Goal: Check status: Check status

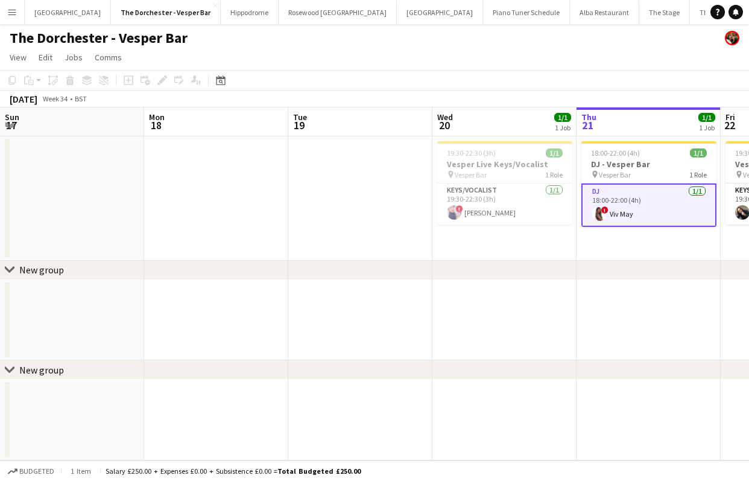
scroll to position [0, 372]
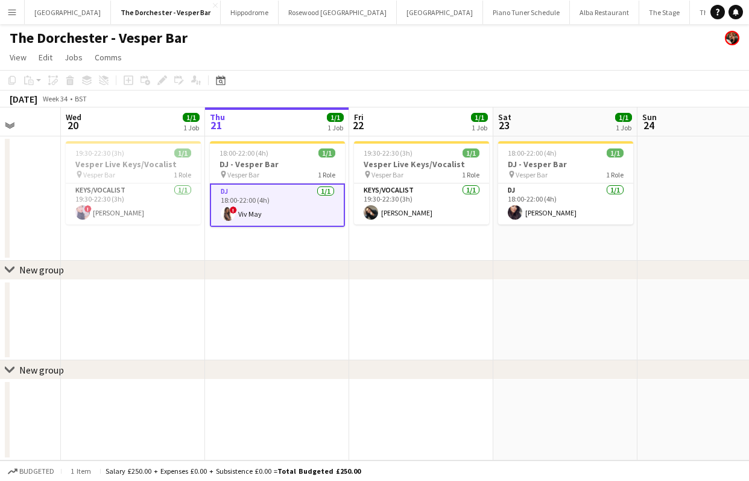
click at [659, 26] on div "The Dorchester - Vesper Bar" at bounding box center [374, 35] width 749 height 23
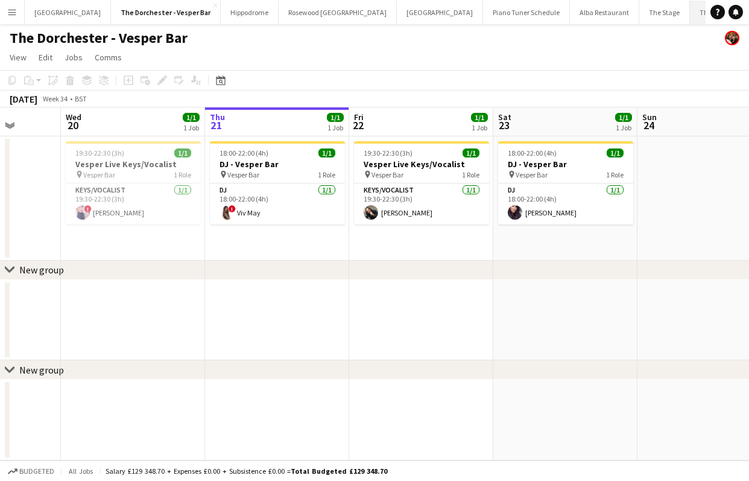
click at [690, 8] on button "The Dorchester Promenade Close" at bounding box center [742, 13] width 104 height 24
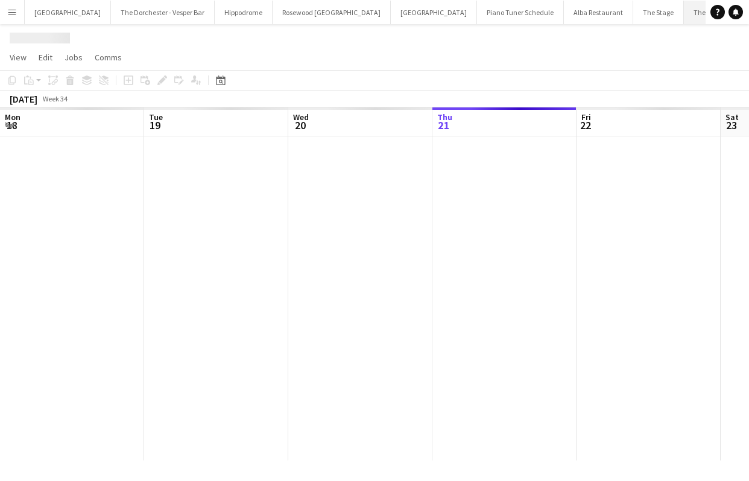
scroll to position [0, 288]
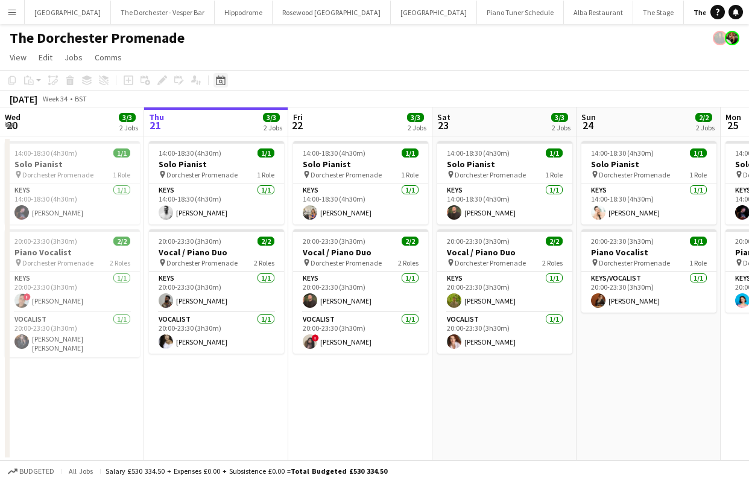
click at [218, 78] on icon at bounding box center [220, 80] width 9 height 10
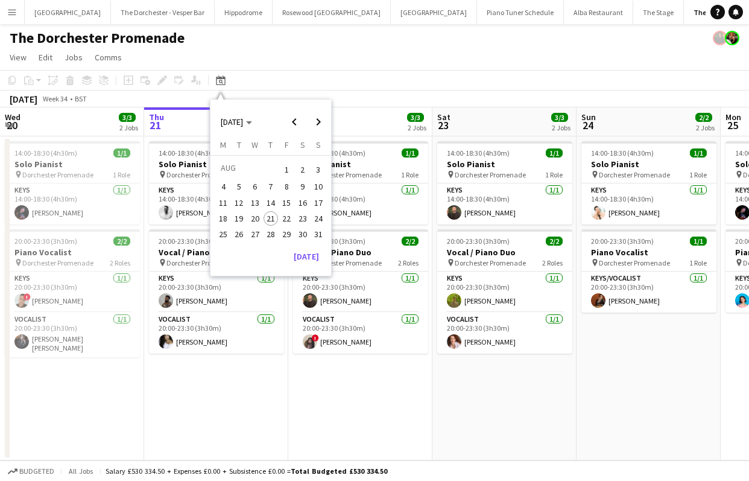
click at [268, 121] on div "[DATE] [DATE]" at bounding box center [271, 122] width 120 height 24
click at [252, 121] on icon "Choose month and year" at bounding box center [249, 122] width 6 height 3
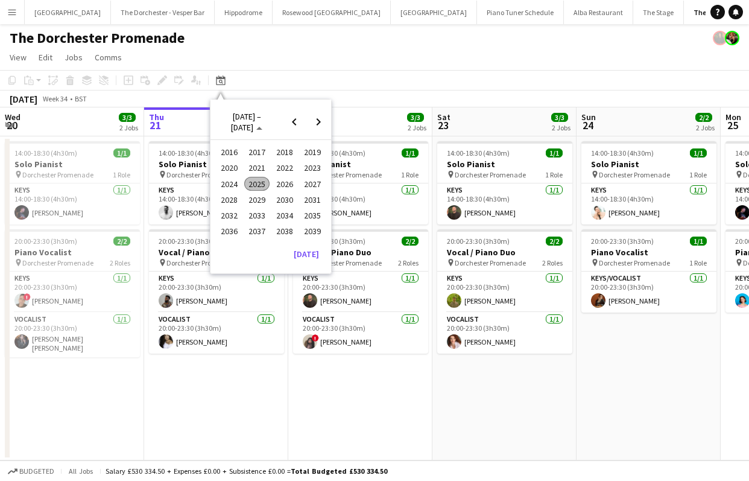
click at [226, 184] on span "2024" at bounding box center [229, 184] width 25 height 14
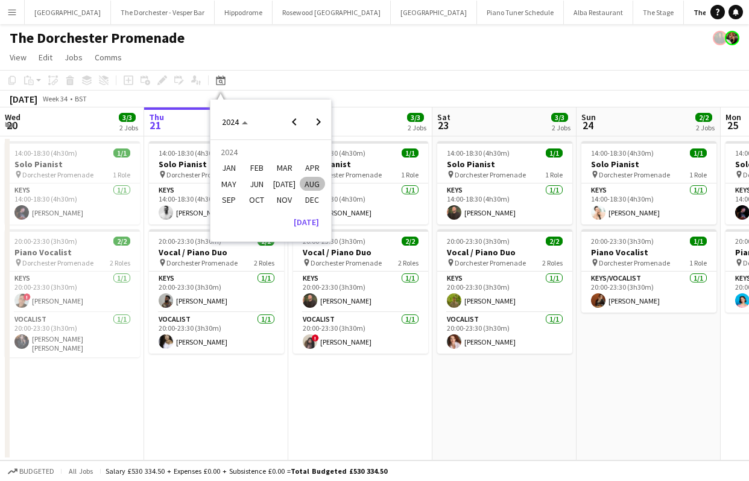
click at [308, 198] on span "DEC" at bounding box center [312, 199] width 25 height 14
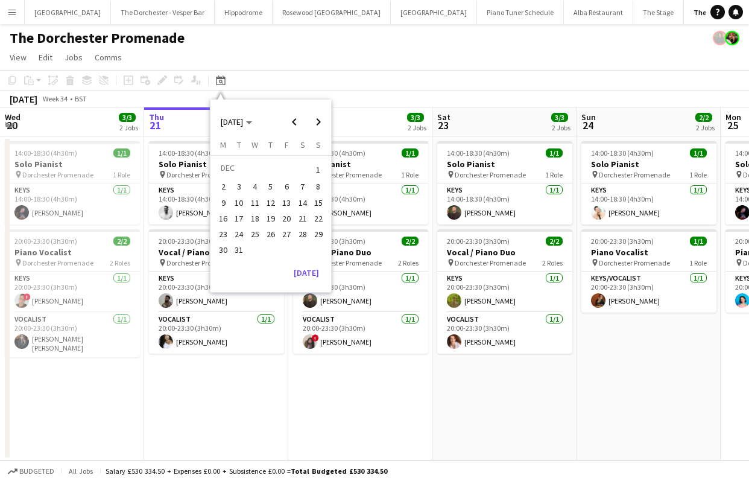
click at [257, 233] on span "25" at bounding box center [255, 234] width 14 height 14
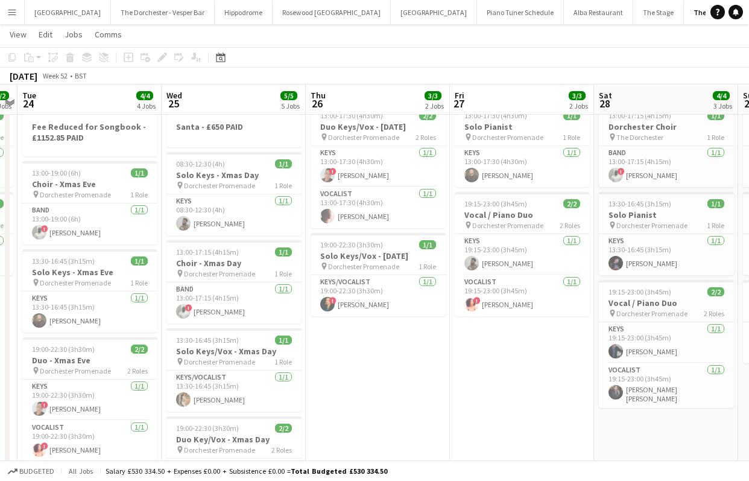
scroll to position [37, 0]
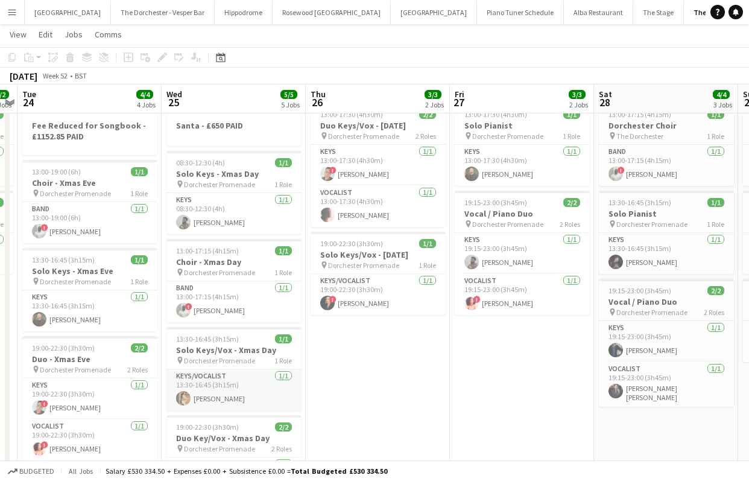
click at [254, 387] on app-card-role "Keys/Vocalist [DATE] 13:30-16:45 (3h15m) [PERSON_NAME]" at bounding box center [233, 389] width 135 height 41
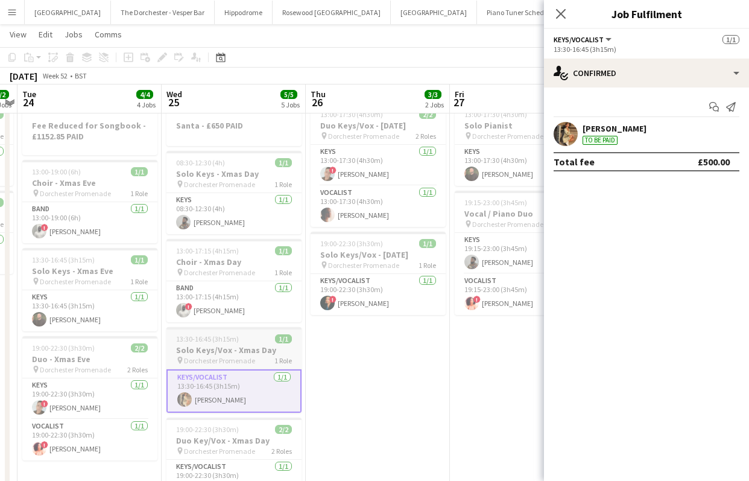
click at [242, 358] on span "Dorchester Promenade" at bounding box center [219, 360] width 71 height 9
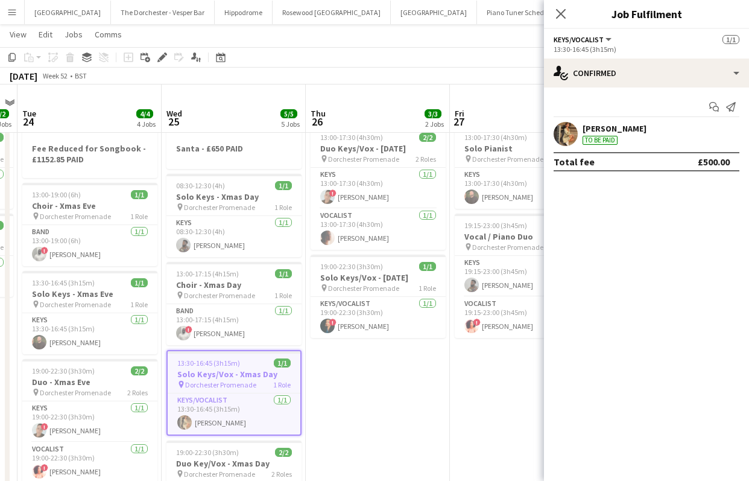
scroll to position [0, 0]
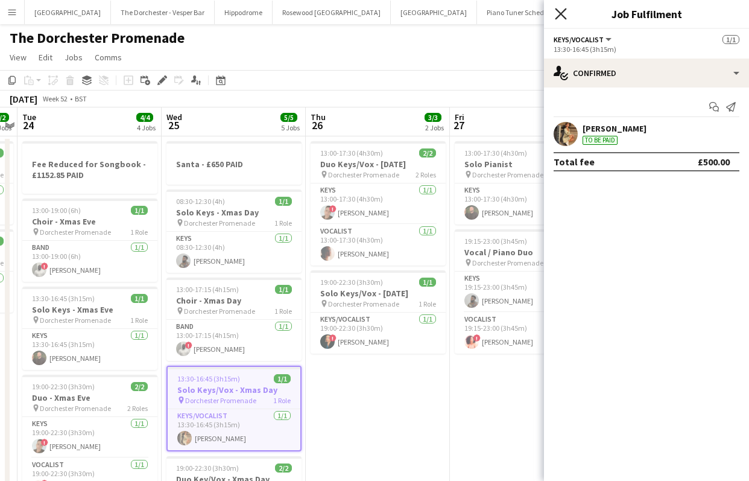
click at [556, 17] on icon at bounding box center [560, 13] width 11 height 11
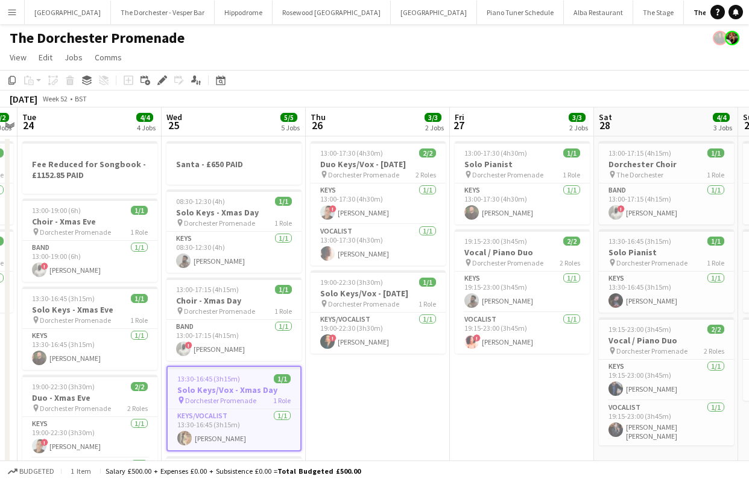
click at [16, 14] on app-icon "Menu" at bounding box center [12, 12] width 10 height 10
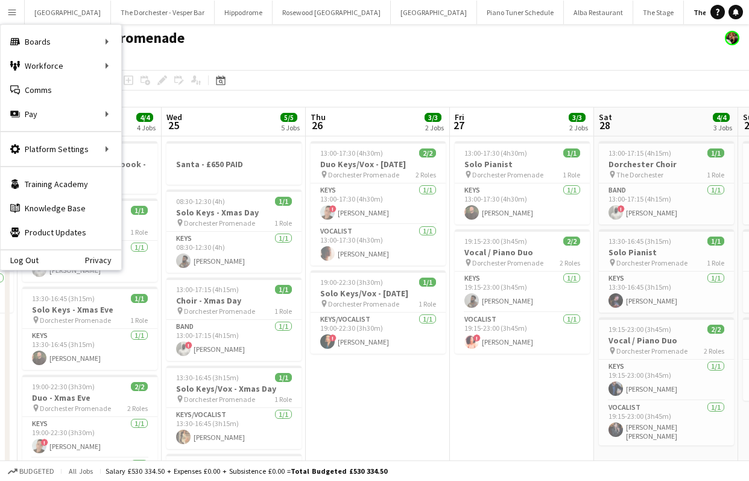
click at [285, 59] on app-page-menu "View Day view expanded Day view collapsed Month view Date picker Jump to today …" at bounding box center [374, 58] width 749 height 23
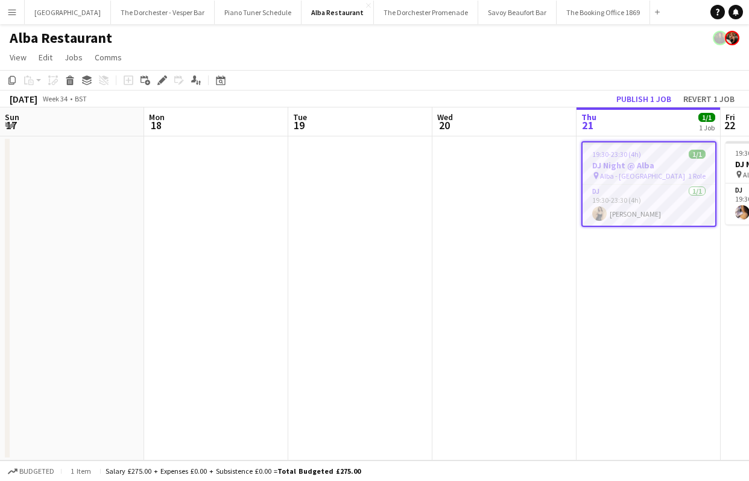
scroll to position [0, 421]
